Goal: Obtain resource: Download file/media

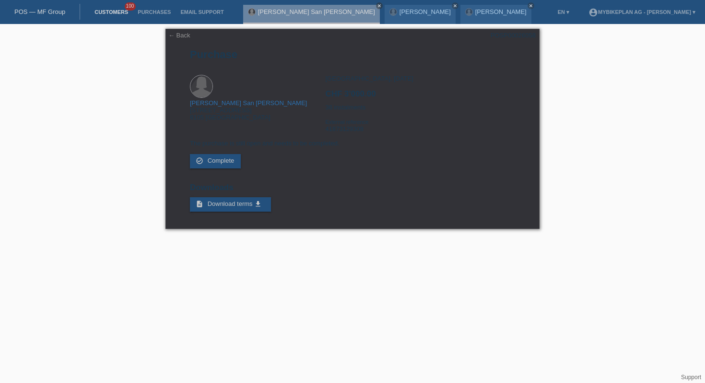
click at [121, 13] on link "Customers" at bounding box center [111, 12] width 43 height 6
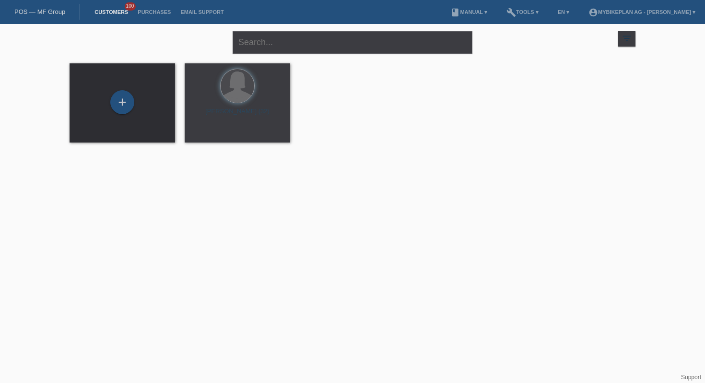
click at [309, 57] on div "close" at bounding box center [353, 41] width 240 height 35
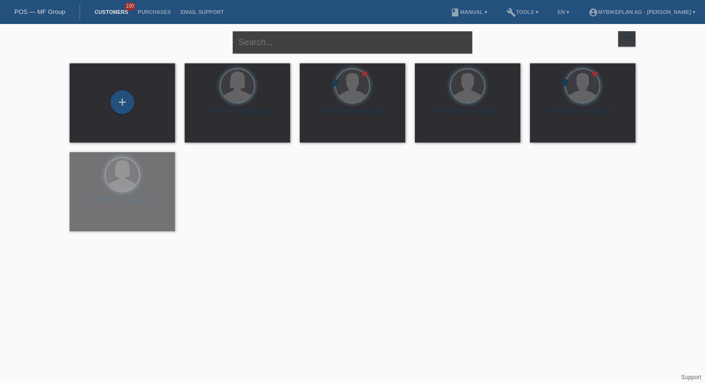
click at [316, 46] on input "text" at bounding box center [353, 42] width 240 height 23
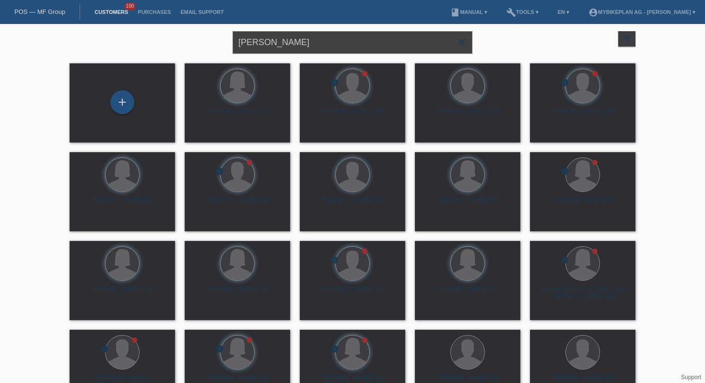
type input "Mike ruef"
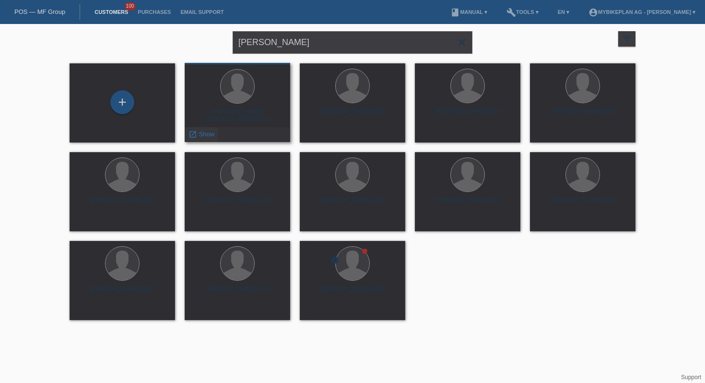
click at [217, 132] on div "launch Show" at bounding box center [201, 134] width 33 height 14
click at [203, 133] on span "Show" at bounding box center [207, 133] width 16 height 7
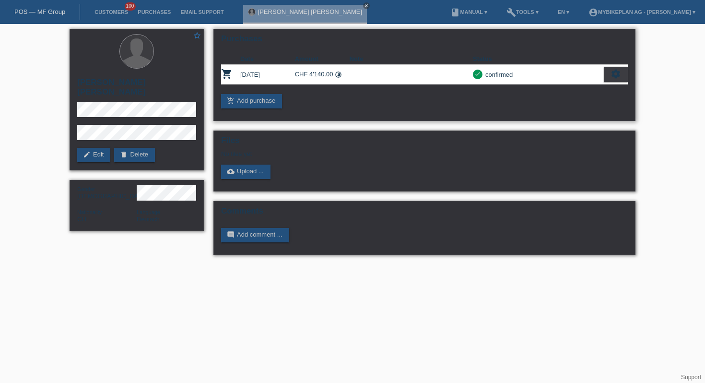
click at [357, 76] on td at bounding box center [411, 75] width 124 height 20
click at [610, 77] on icon "settings" at bounding box center [615, 74] width 11 height 11
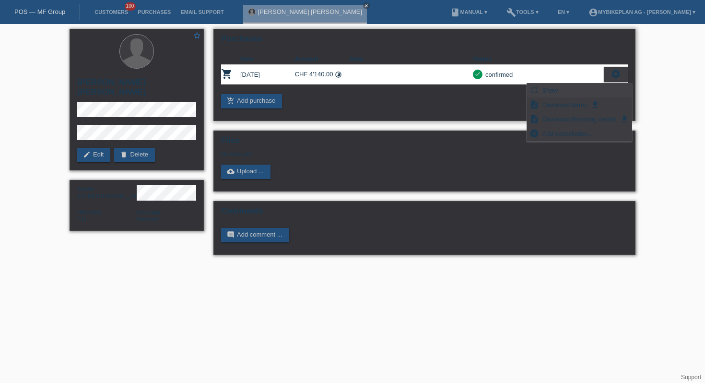
click at [555, 91] on span "Show" at bounding box center [550, 90] width 19 height 12
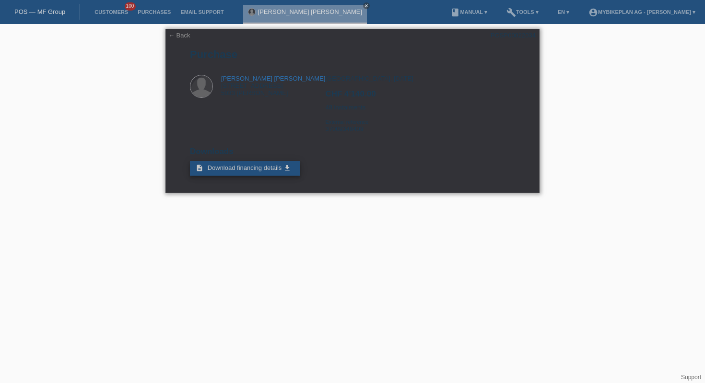
click at [226, 171] on span "Download financing details" at bounding box center [245, 167] width 74 height 7
